Goal: Find specific fact: Find specific fact

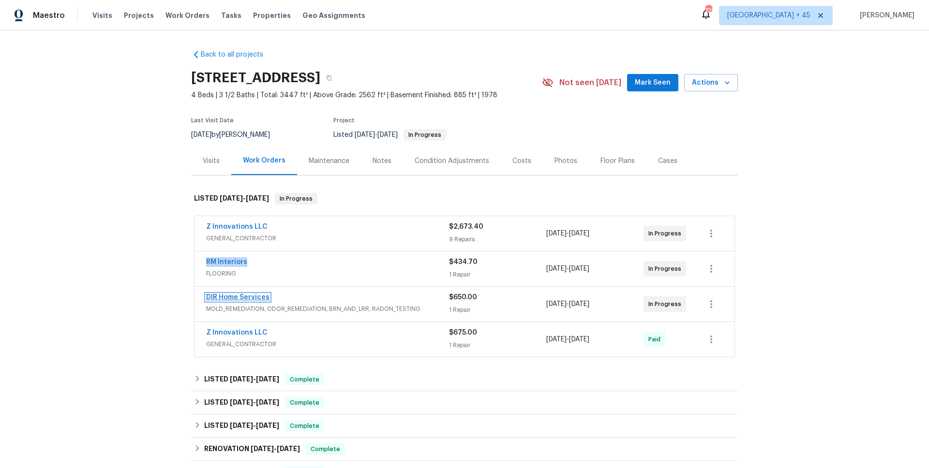
click at [219, 296] on link "DIR Home Services" at bounding box center [237, 297] width 63 height 7
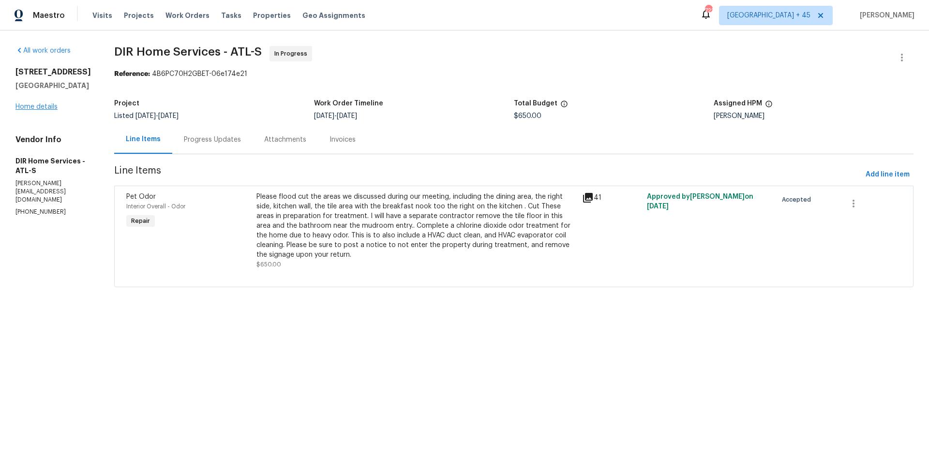
click at [53, 100] on div "121 Northwoods Rd Sharpsburg, GA 30277 Home details" at bounding box center [52, 89] width 75 height 44
click at [49, 109] on link "Home details" at bounding box center [36, 107] width 42 height 7
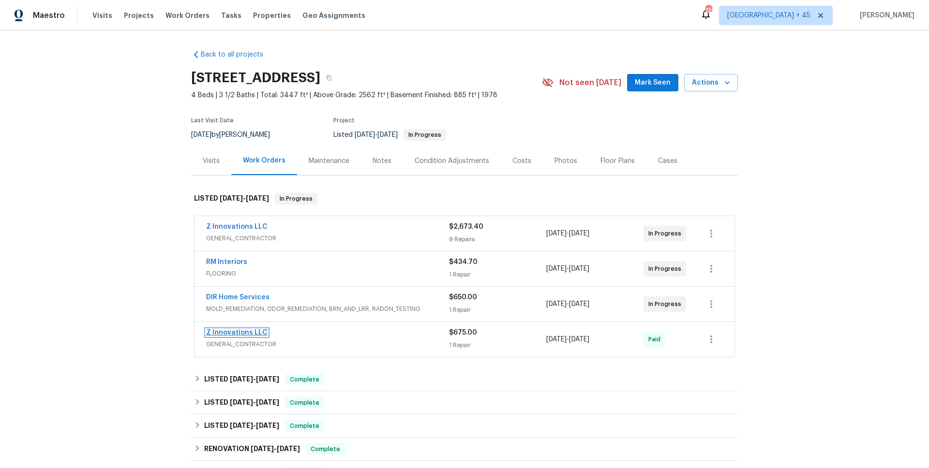
click at [254, 336] on link "Z Innovations LLC" at bounding box center [236, 332] width 61 height 7
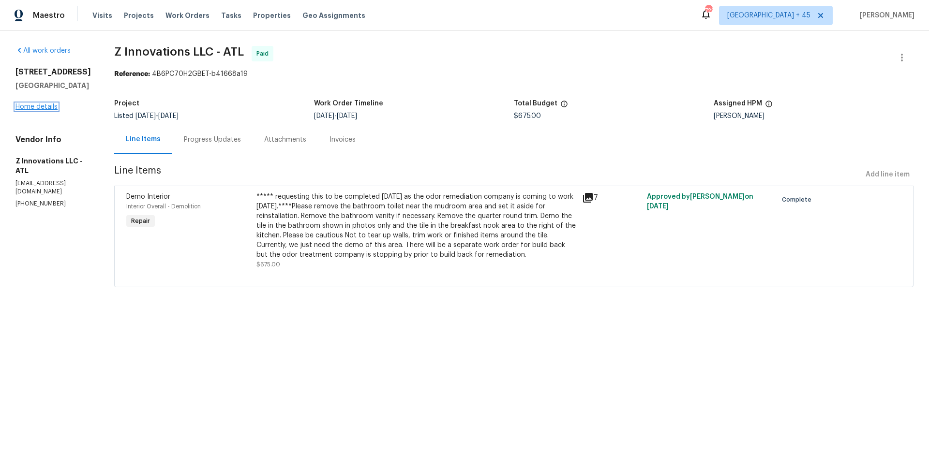
click at [45, 110] on link "Home details" at bounding box center [36, 107] width 42 height 7
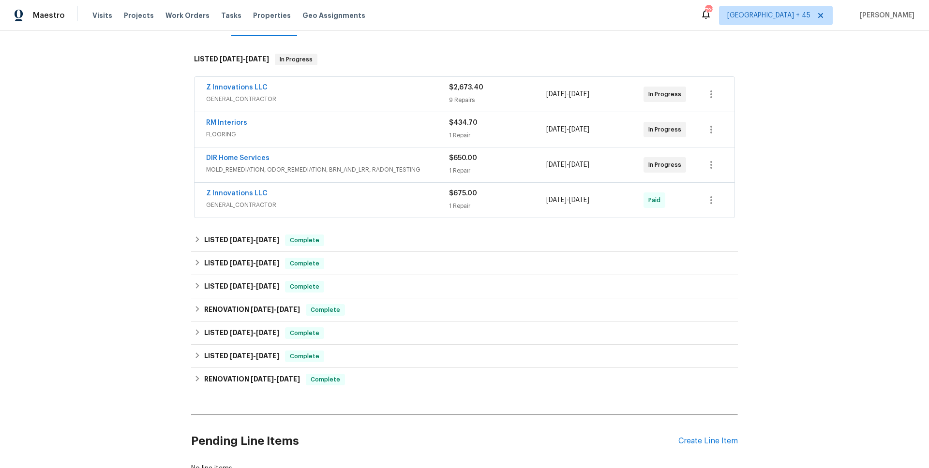
scroll to position [87, 0]
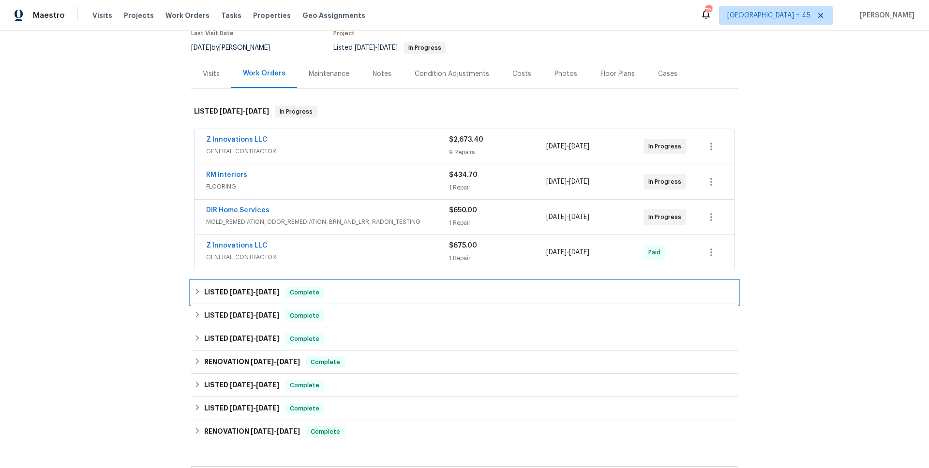
click at [246, 293] on span "9/14/25" at bounding box center [241, 292] width 23 height 7
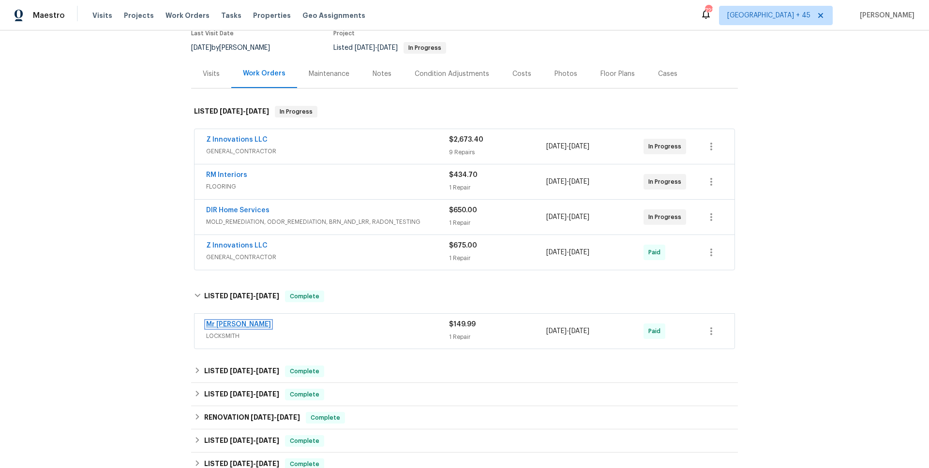
click at [242, 324] on link "Mr Rekey Locksmith" at bounding box center [238, 324] width 65 height 7
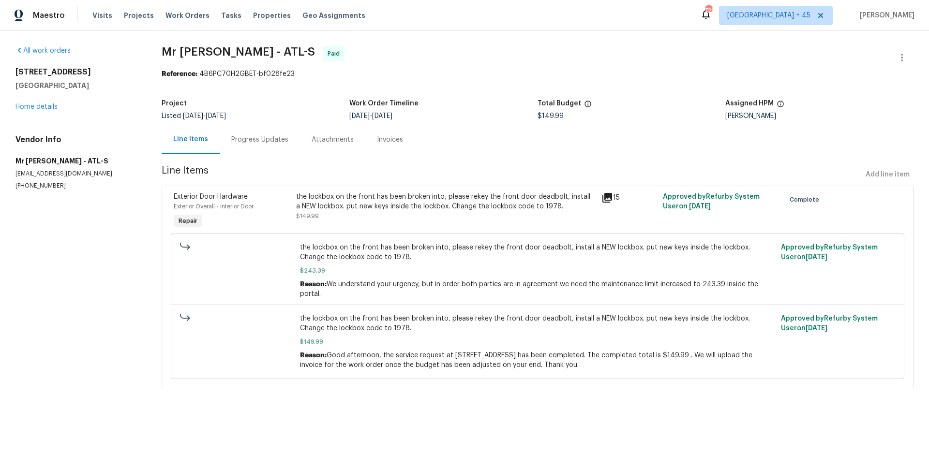
click at [239, 140] on div "Progress Updates" at bounding box center [259, 140] width 57 height 10
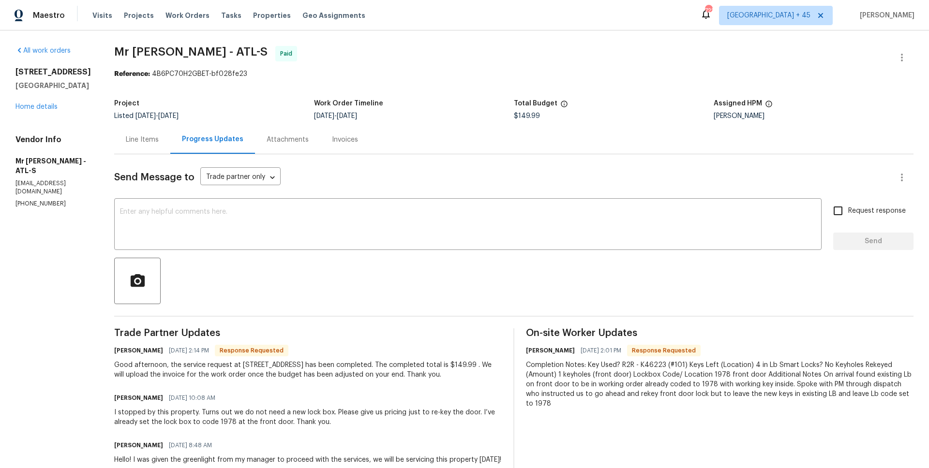
scroll to position [76, 0]
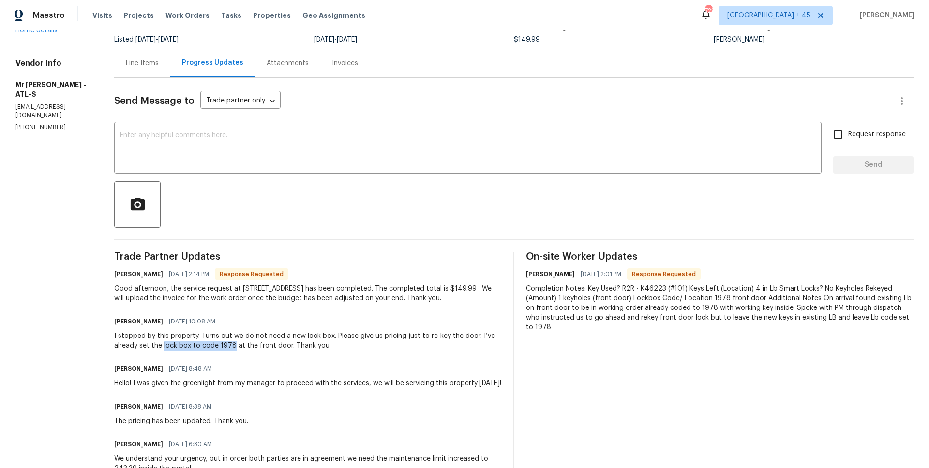
drag, startPoint x: 142, startPoint y: 346, endPoint x: 210, endPoint y: 345, distance: 68.2
click at [210, 345] on div "I stopped by this property. Turns out we do not need a new lock box. Please giv…" at bounding box center [307, 340] width 387 height 19
copy div "lock box to code 1978"
